Goal: Task Accomplishment & Management: Manage account settings

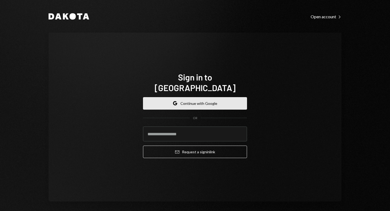
click at [183, 98] on button "Google Continue with Google" at bounding box center [195, 103] width 104 height 12
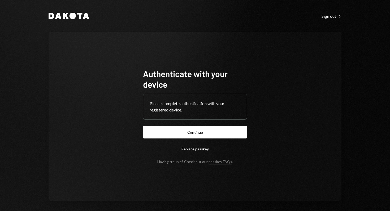
click at [178, 125] on form "Authenticate with your device Please complete authentication with your register…" at bounding box center [195, 116] width 104 height 96
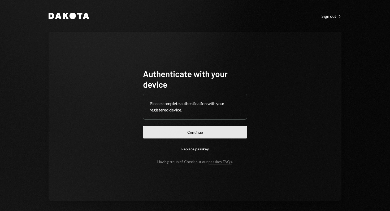
click at [178, 132] on button "Continue" at bounding box center [195, 132] width 104 height 12
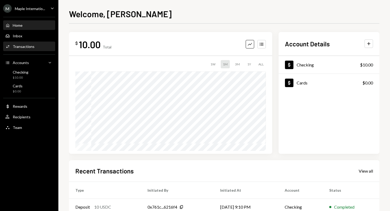
click at [20, 49] on div "Transactions" at bounding box center [24, 46] width 22 height 5
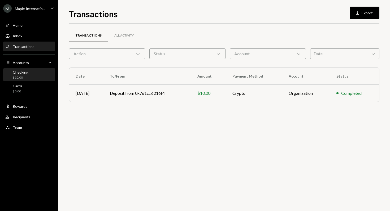
click at [33, 72] on div "Checking $10.00" at bounding box center [29, 75] width 48 height 10
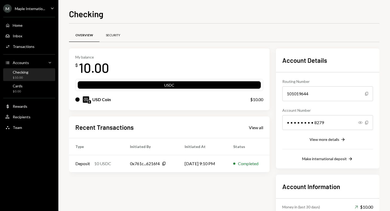
click at [112, 34] on div "Security" at bounding box center [113, 35] width 14 height 5
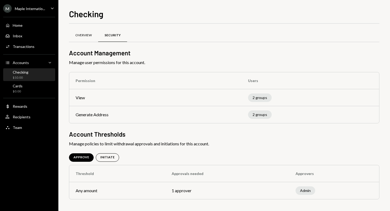
click at [89, 37] on div "Overview" at bounding box center [83, 35] width 29 height 13
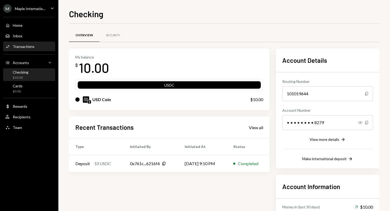
click at [25, 50] on div "Activities Transactions" at bounding box center [29, 46] width 48 height 9
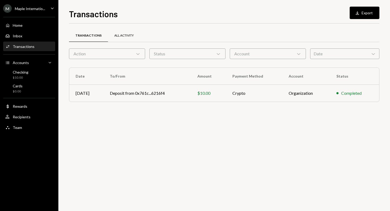
click at [122, 38] on div "All Activity" at bounding box center [124, 35] width 32 height 13
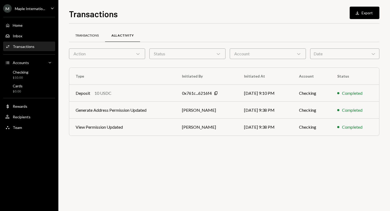
click at [97, 34] on div "Transactions" at bounding box center [86, 35] width 23 height 5
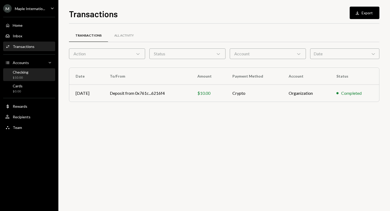
click at [35, 75] on div "Checking $10.00" at bounding box center [29, 75] width 48 height 10
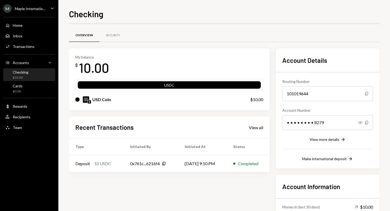
scroll to position [51, 0]
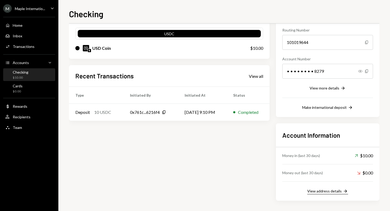
click at [336, 193] on button "View address details Right Arrow" at bounding box center [327, 192] width 41 height 6
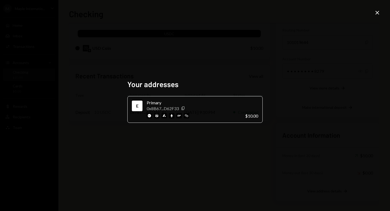
click at [377, 12] on icon "Close" at bounding box center [377, 13] width 6 height 6
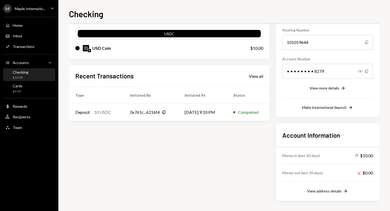
scroll to position [0, 0]
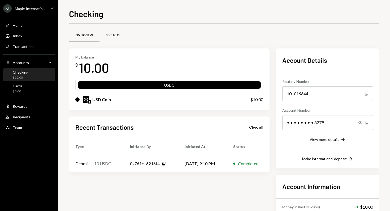
click at [111, 33] on div "Security" at bounding box center [112, 35] width 27 height 13
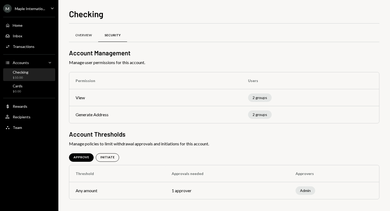
click at [86, 37] on div "Overview" at bounding box center [83, 35] width 16 height 5
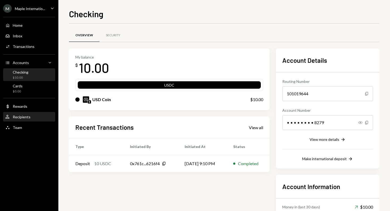
click at [27, 118] on div "Recipients" at bounding box center [22, 117] width 18 height 5
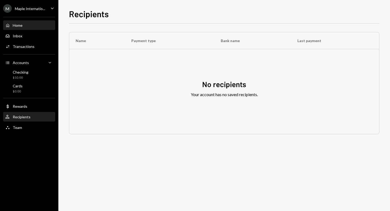
click at [27, 27] on div "Home Home" at bounding box center [29, 25] width 48 height 5
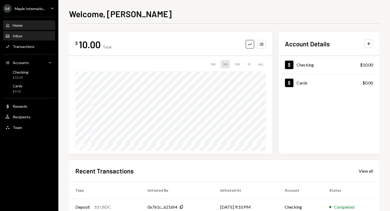
click at [21, 36] on div "Inbox" at bounding box center [18, 36] width 10 height 5
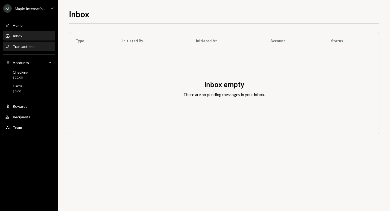
click at [23, 47] on div "Transactions" at bounding box center [24, 46] width 22 height 5
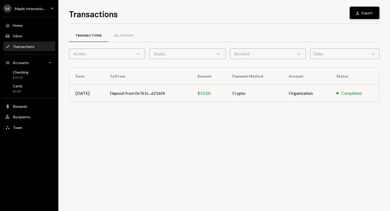
click at [361, 13] on button "Download Export" at bounding box center [364, 13] width 30 height 12
